Goal: Check status

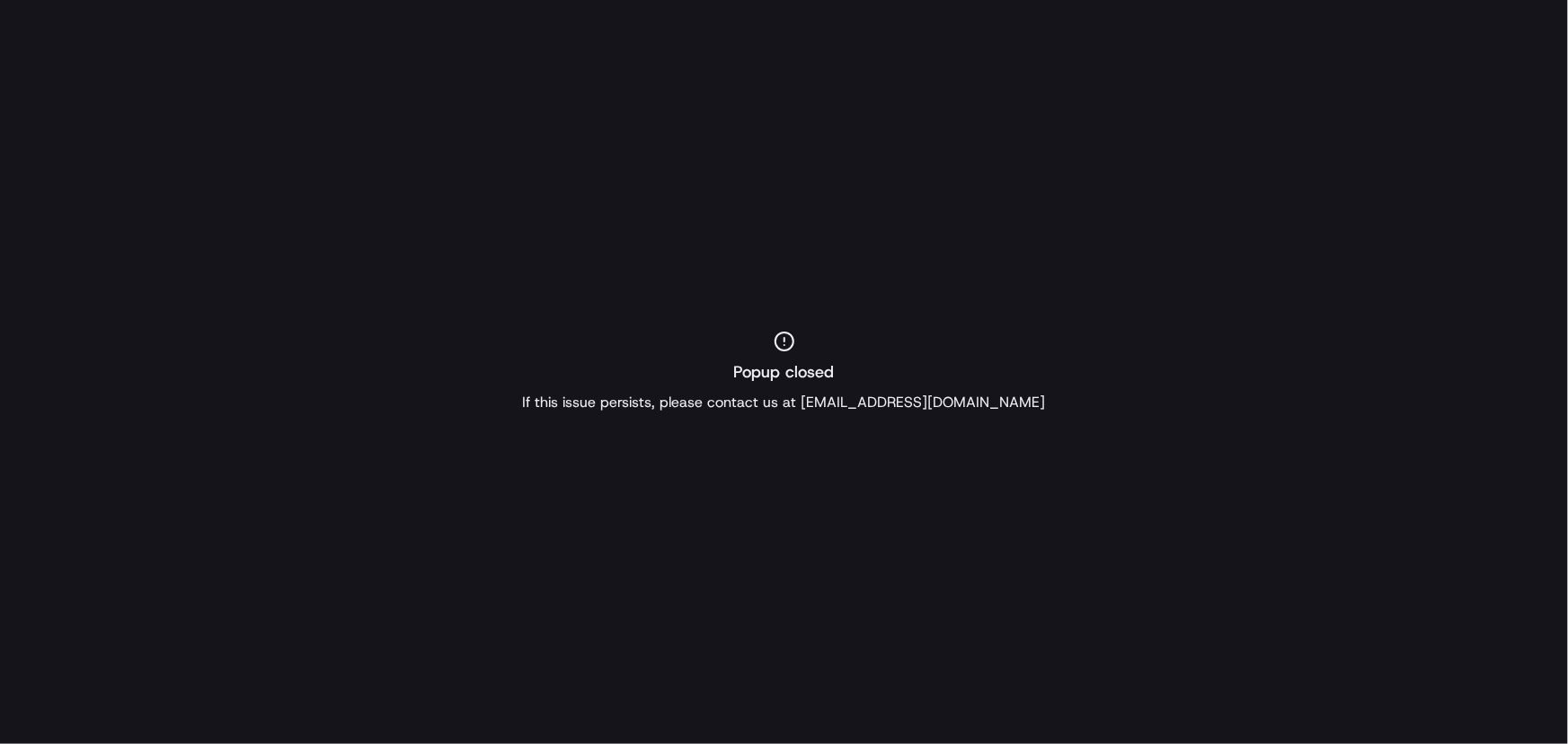
click at [515, 90] on div "Popup closed If this issue persists, please contact us at [EMAIL_ADDRESS][DOMAI…" at bounding box center [784, 372] width 1568 height 744
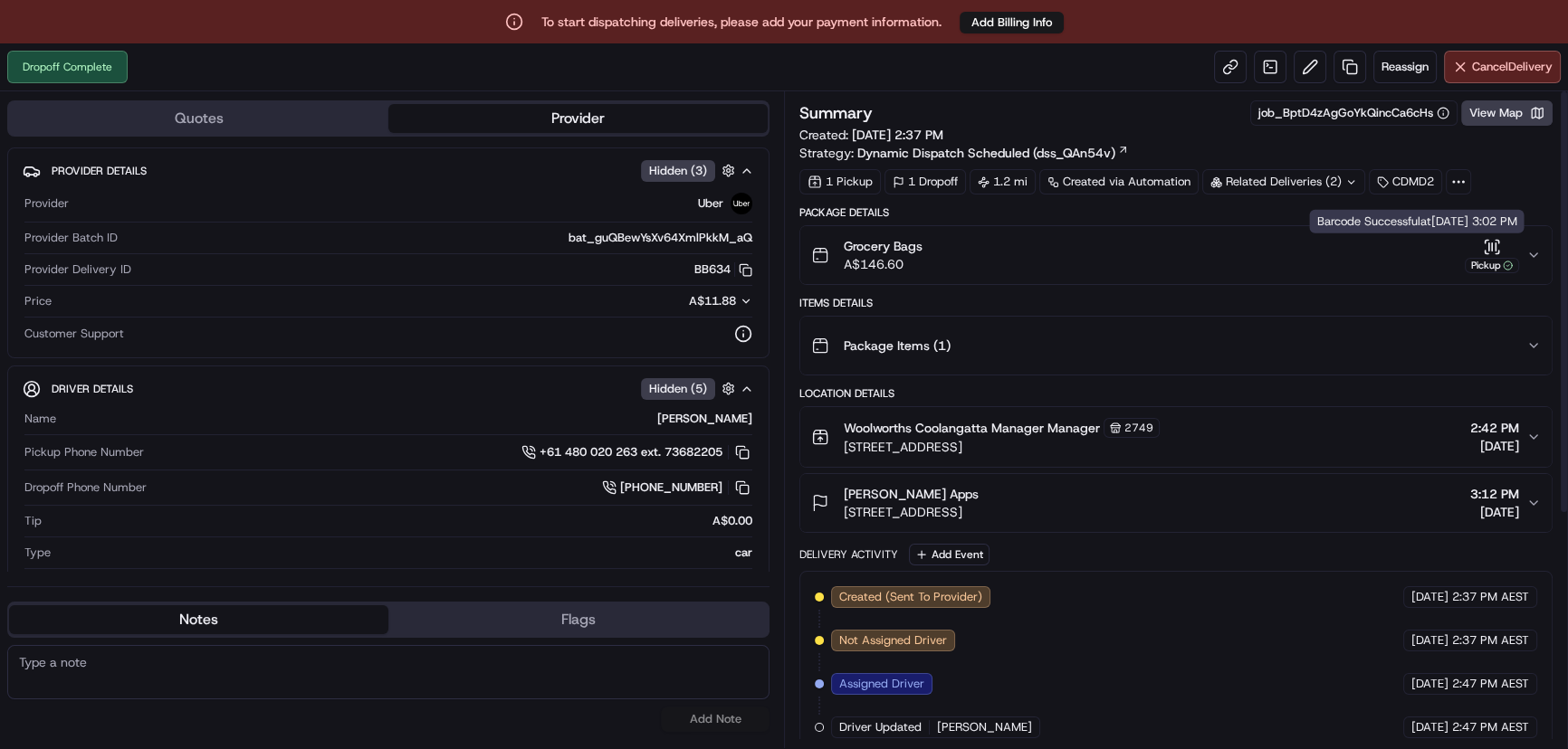
click at [1486, 254] on icon "button" at bounding box center [1491, 247] width 18 height 18
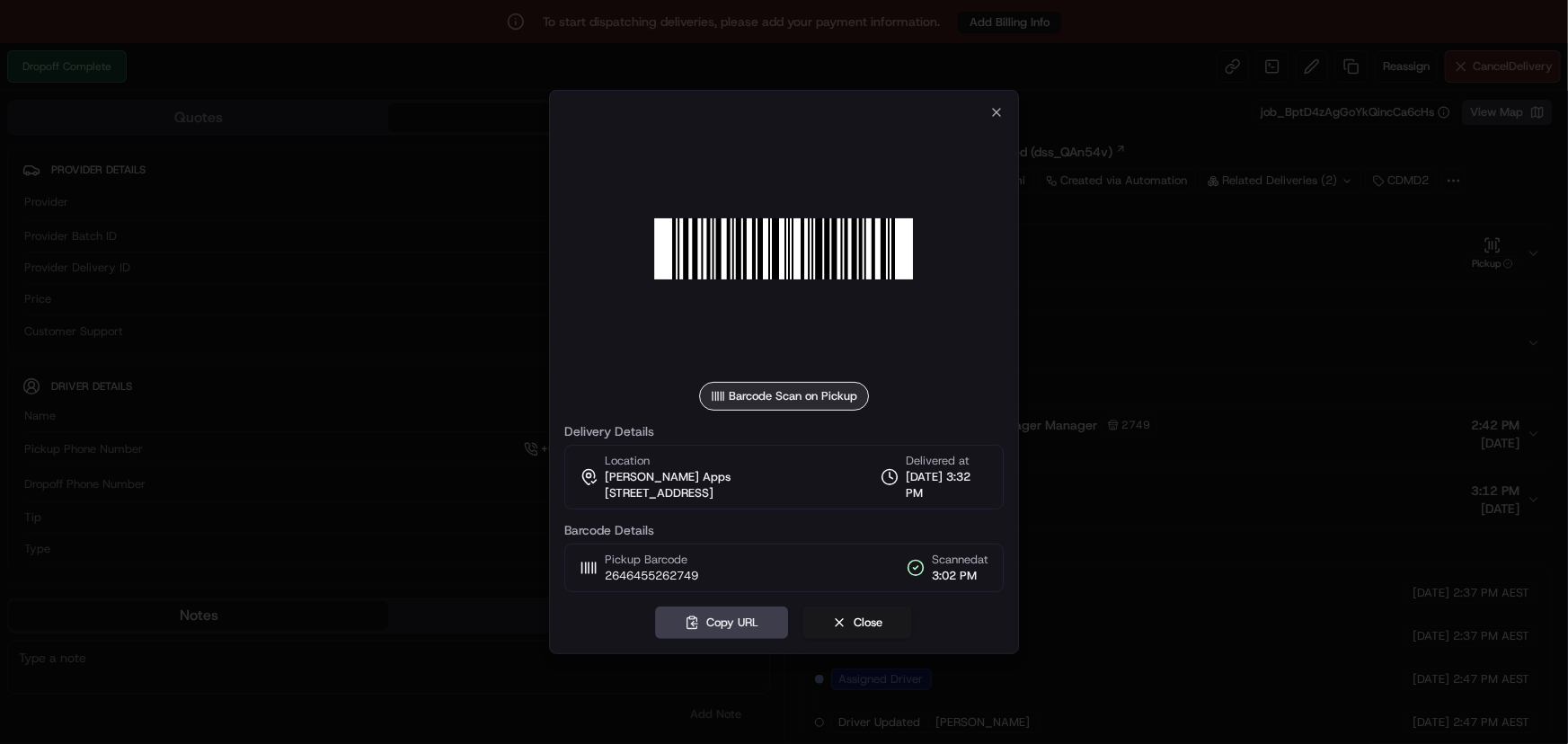
click at [984, 93] on div "Barcode Scan on Pickup Delivery Details Location Leesa Apps 8/48 Coolangatta Rd…" at bounding box center [785, 372] width 471 height 565
click at [997, 108] on icon "button" at bounding box center [997, 112] width 7 height 7
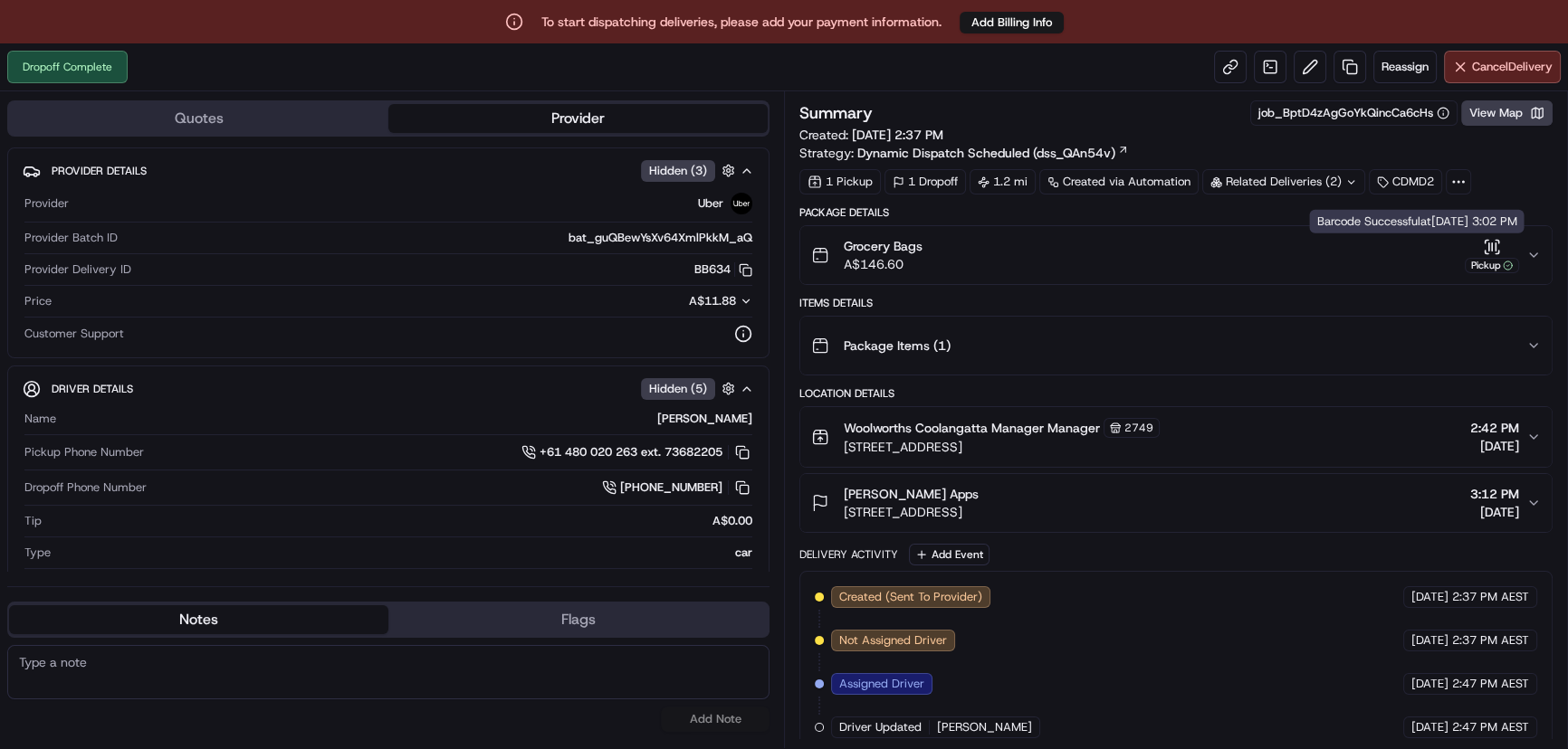
click at [1537, 261] on icon "button" at bounding box center [1532, 255] width 14 height 14
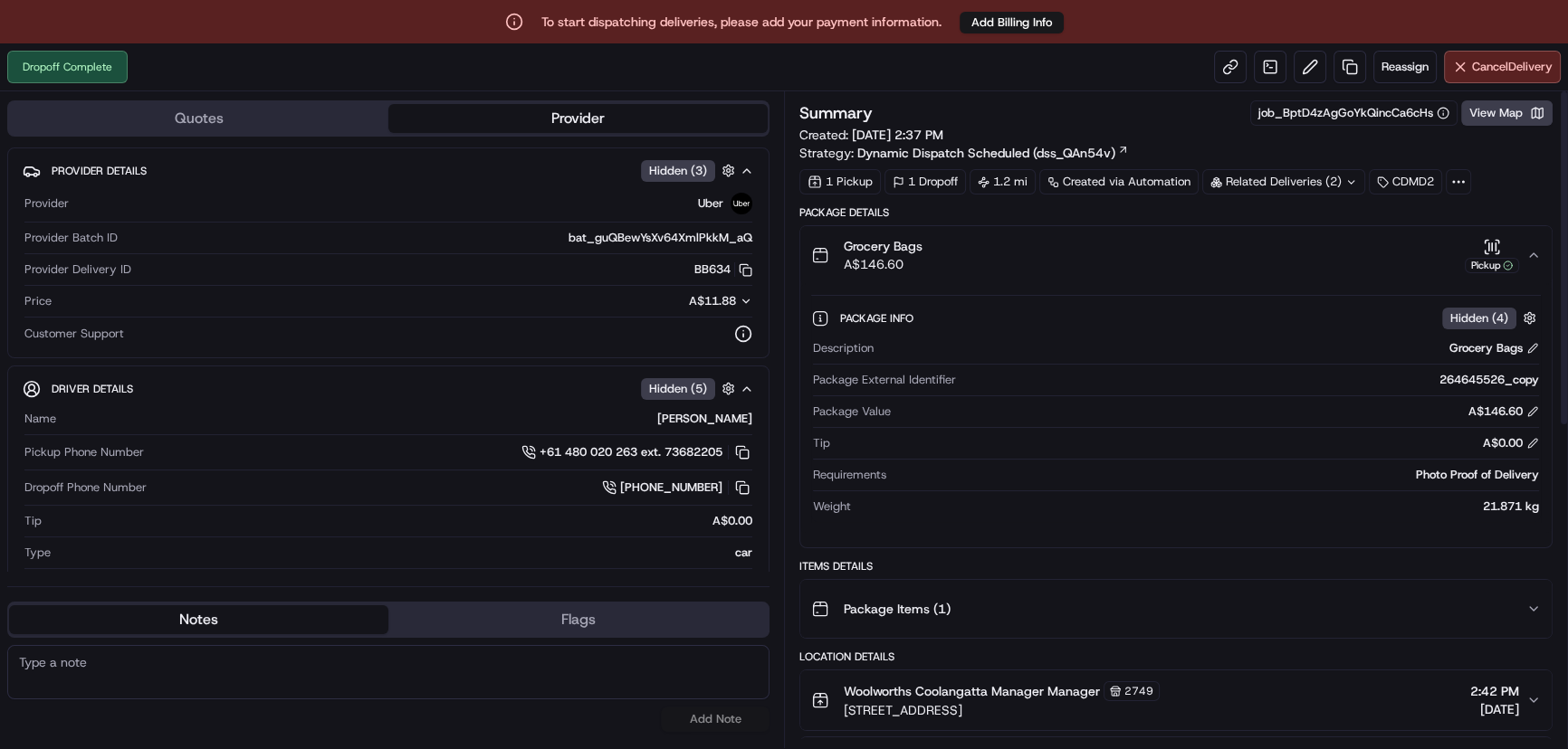
click at [1538, 257] on icon "button" at bounding box center [1532, 255] width 14 height 14
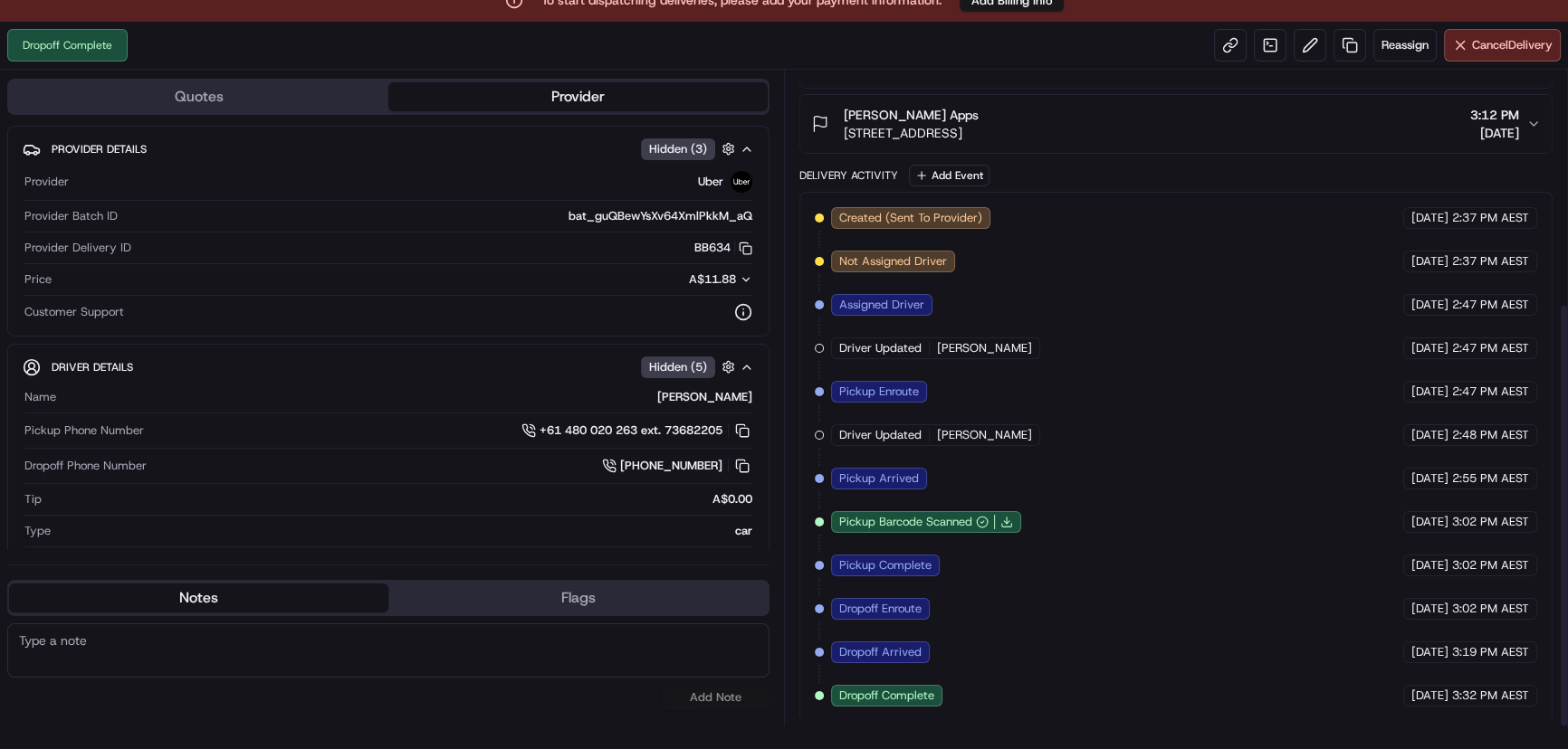
scroll to position [43, 0]
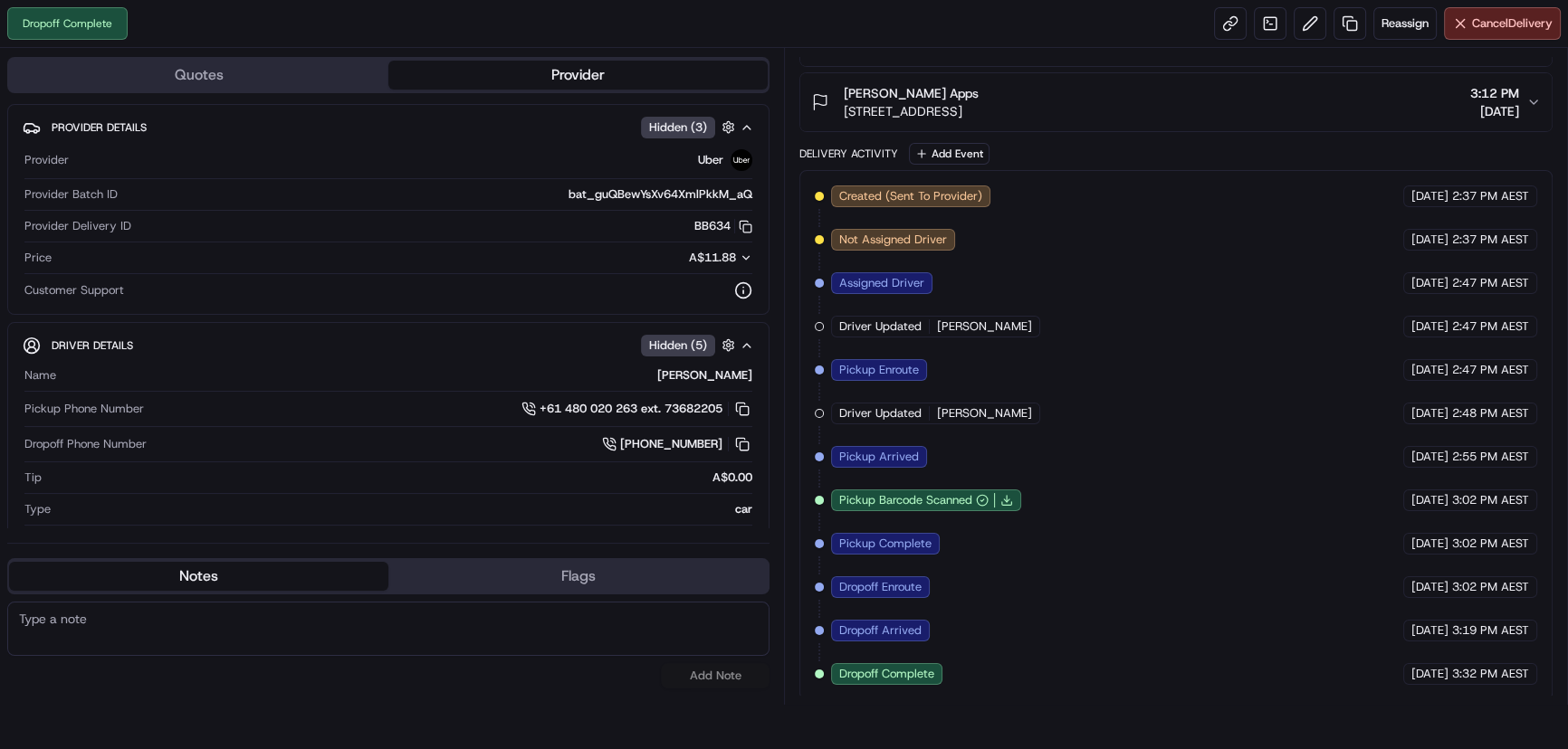
click at [907, 680] on div "Created (Sent To Provider) Uber 08/20/2025 2:37 PM AEST Not Assigned Driver Ube…" at bounding box center [1176, 436] width 753 height 531
